Goal: Task Accomplishment & Management: Manage account settings

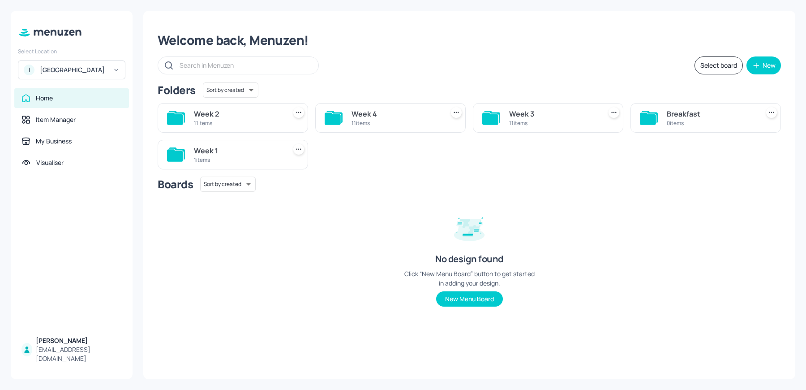
click at [58, 70] on div "[GEOGRAPHIC_DATA]" at bounding box center [74, 69] width 68 height 9
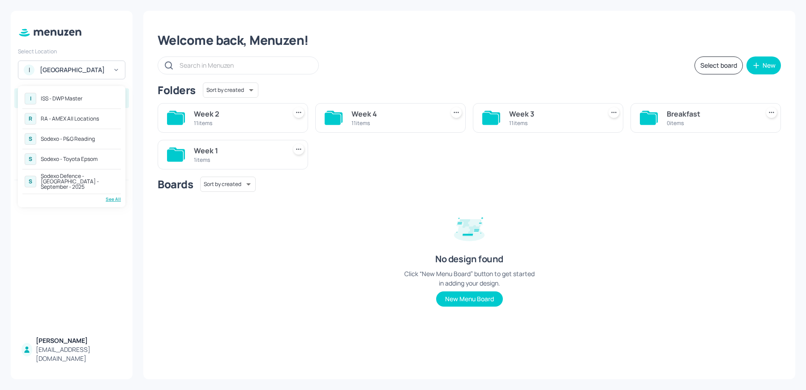
click at [79, 117] on div "RA - AMEX All Locations" at bounding box center [70, 118] width 58 height 5
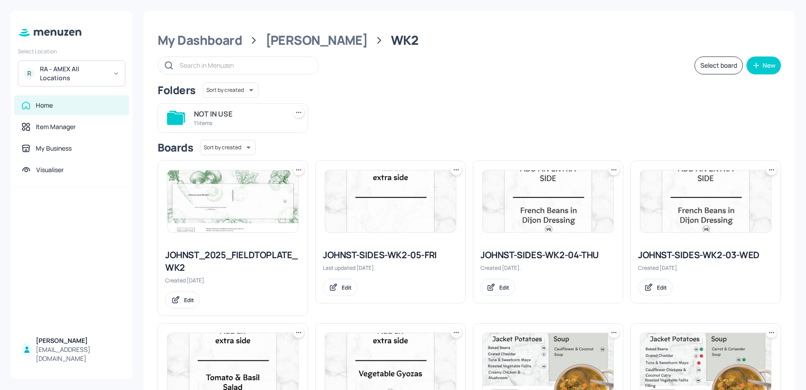
click at [67, 81] on div "RA - AMEX All Locations" at bounding box center [74, 73] width 68 height 18
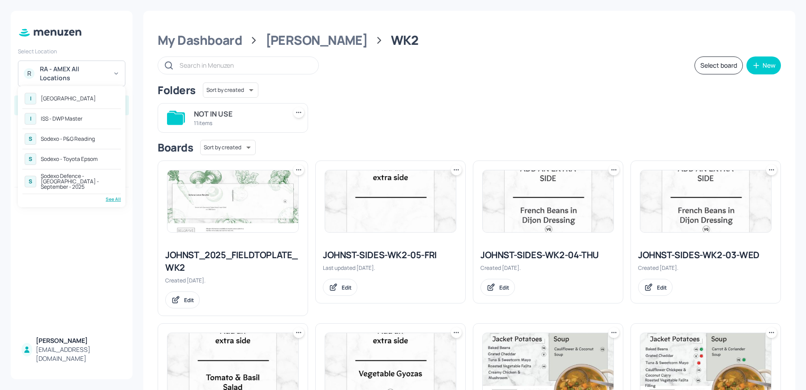
click at [94, 104] on div "I [GEOGRAPHIC_DATA]" at bounding box center [71, 98] width 99 height 16
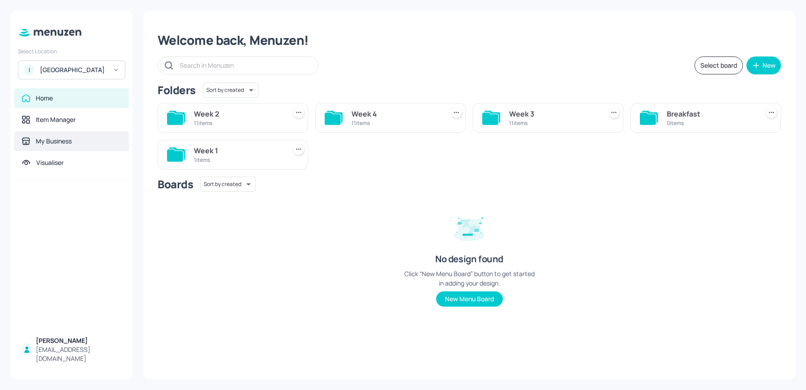
click at [46, 146] on div "My Business" at bounding box center [54, 141] width 36 height 9
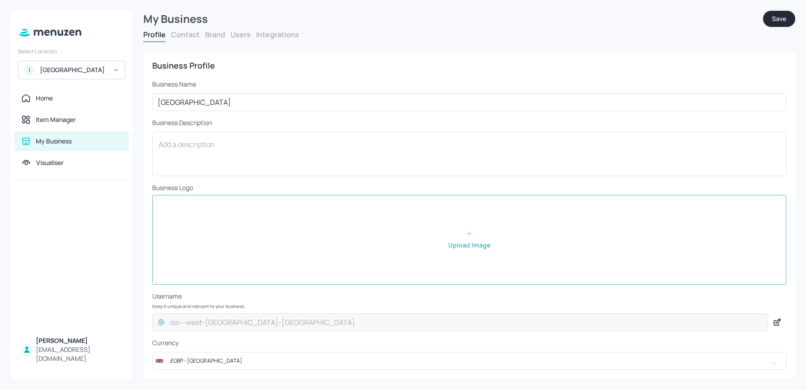
click at [240, 36] on button "Users" at bounding box center [241, 35] width 20 height 10
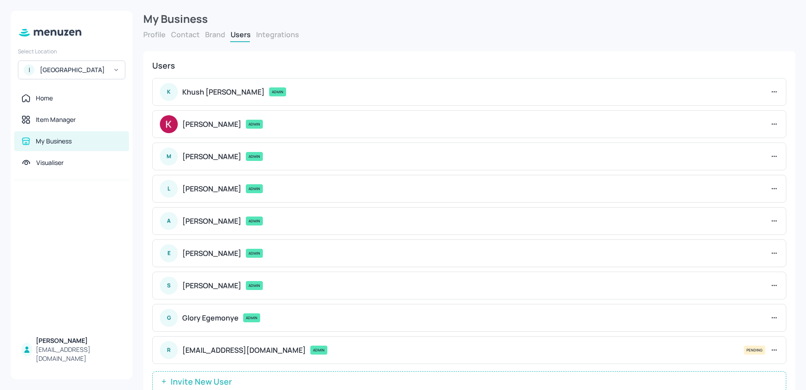
scroll to position [27, 0]
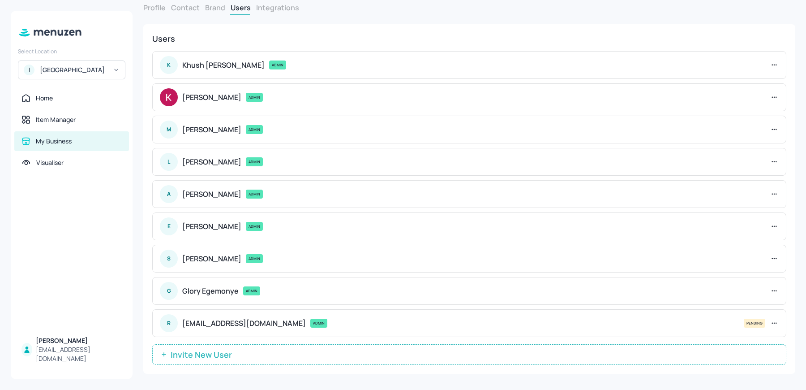
click at [218, 350] on span "Invite New User" at bounding box center [201, 354] width 70 height 9
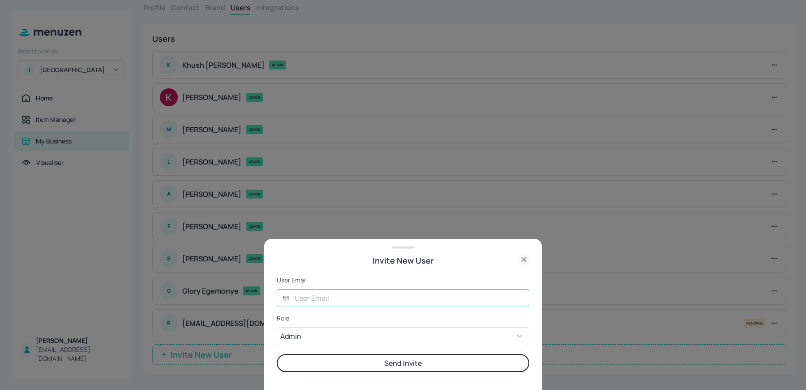
click at [309, 296] on input "text" at bounding box center [409, 298] width 240 height 18
type input "m"
type input "[PERSON_NAME][EMAIL_ADDRESS][DOMAIN_NAME]"
click at [339, 370] on button "Send Invite" at bounding box center [403, 363] width 253 height 18
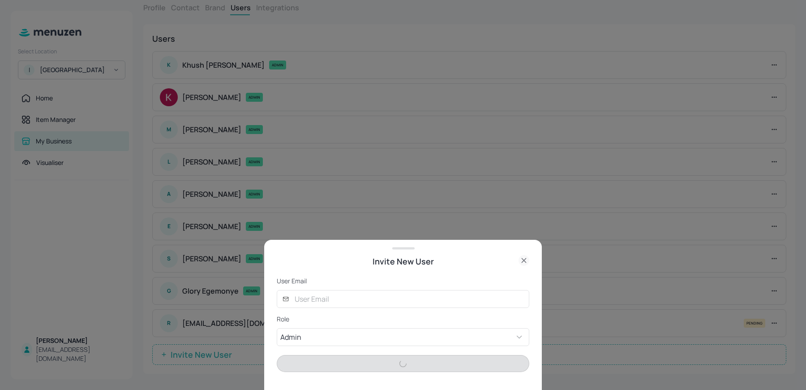
scroll to position [30, 0]
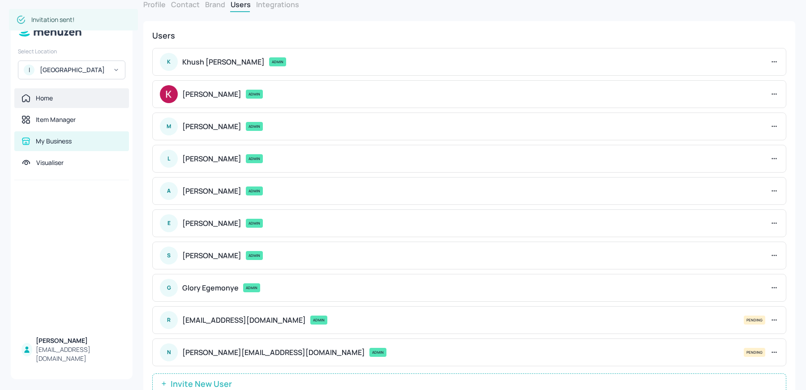
click at [38, 103] on div "Home" at bounding box center [44, 98] width 17 height 9
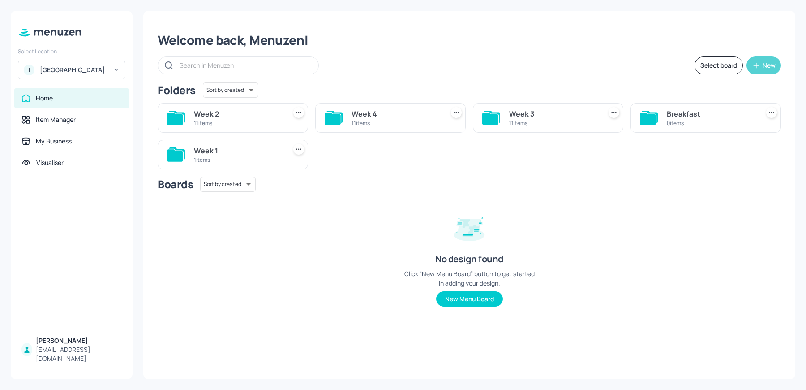
click at [762, 63] on button "New" at bounding box center [763, 65] width 34 height 18
